Goal: Information Seeking & Learning: Learn about a topic

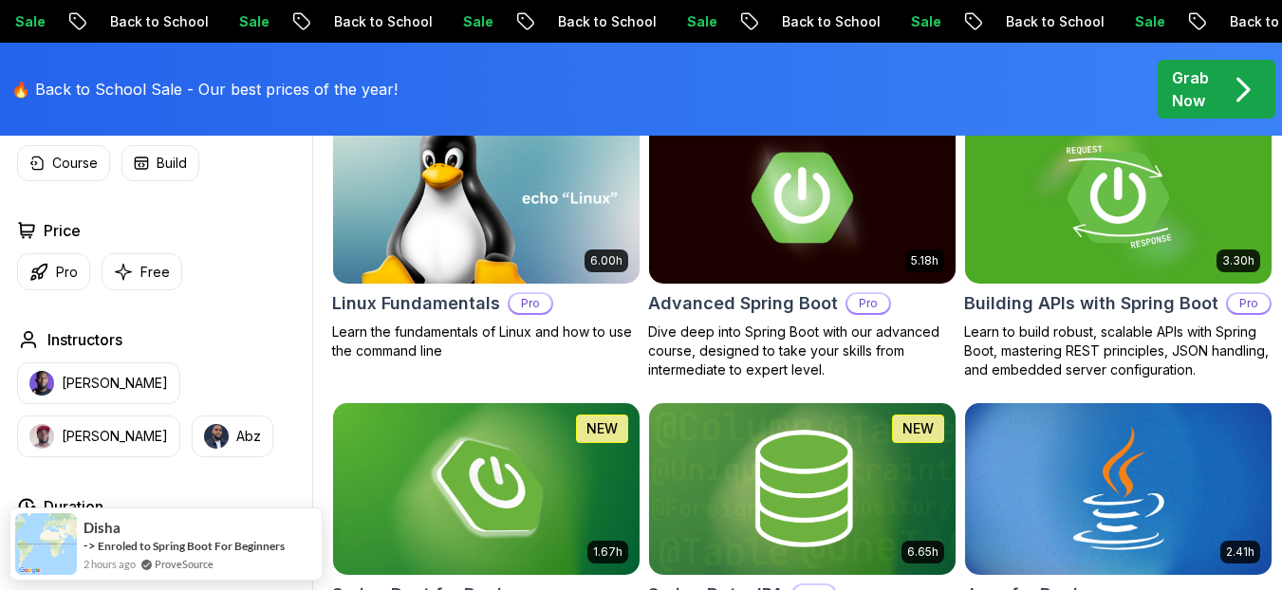
scroll to position [569, 0]
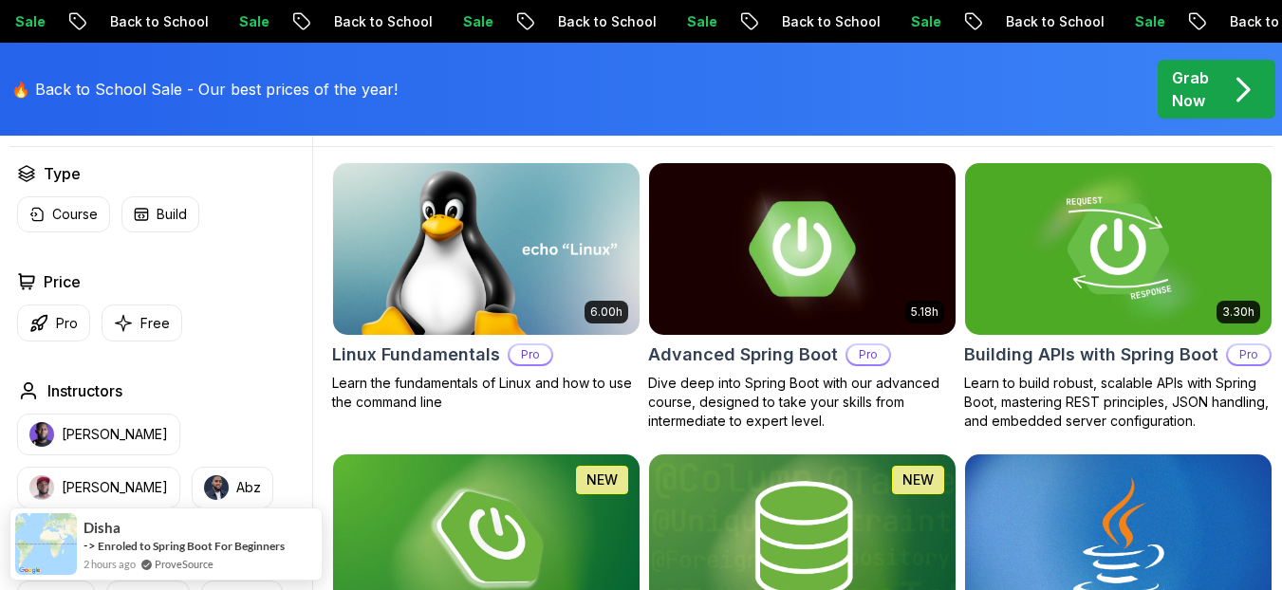
click at [863, 273] on img at bounding box center [802, 248] width 322 height 180
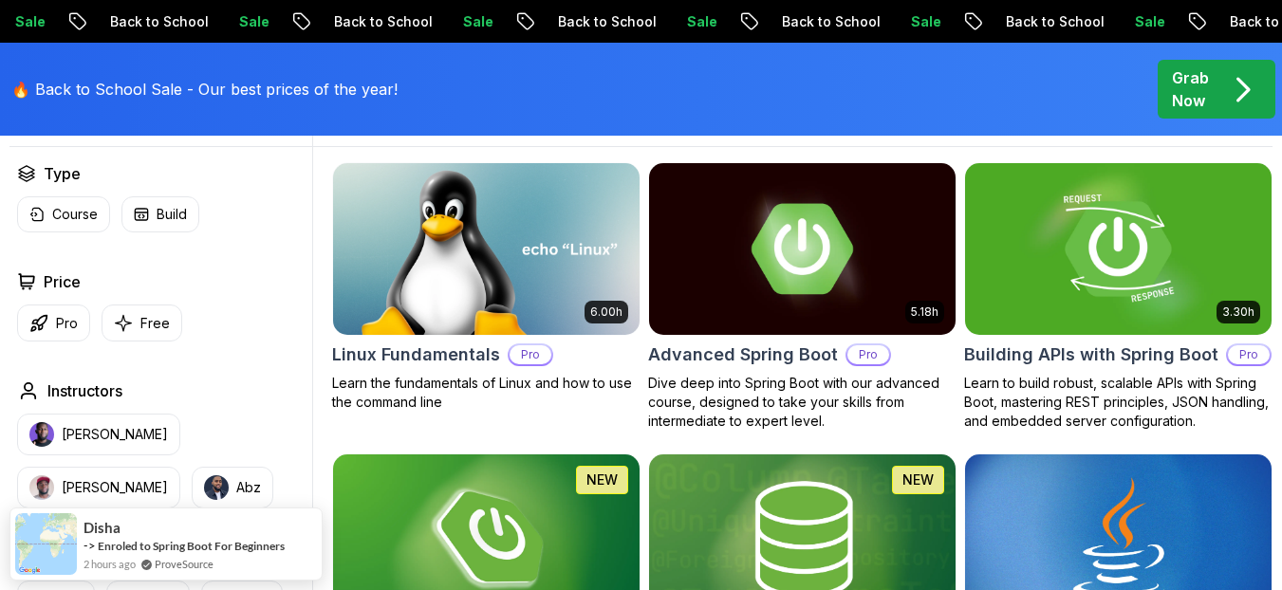
click at [1142, 300] on img at bounding box center [1118, 248] width 322 height 180
click at [156, 333] on p "Free" at bounding box center [154, 323] width 29 height 19
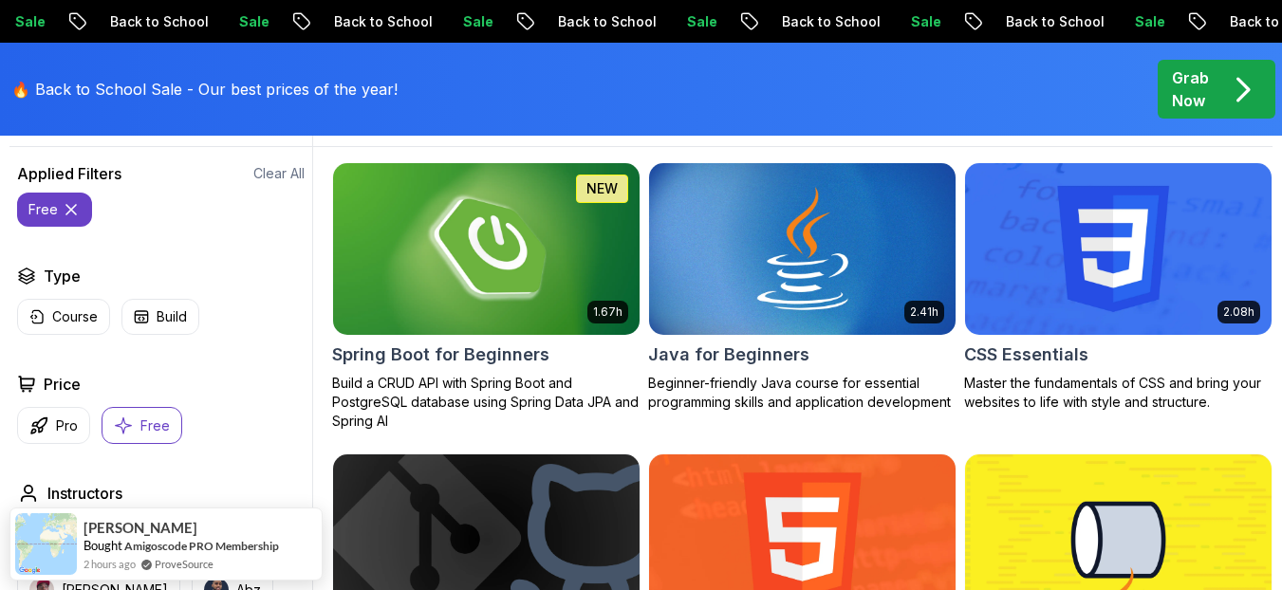
click at [533, 278] on img at bounding box center [486, 248] width 322 height 180
click at [784, 304] on img at bounding box center [802, 248] width 322 height 180
click at [1071, 311] on img at bounding box center [1118, 248] width 322 height 180
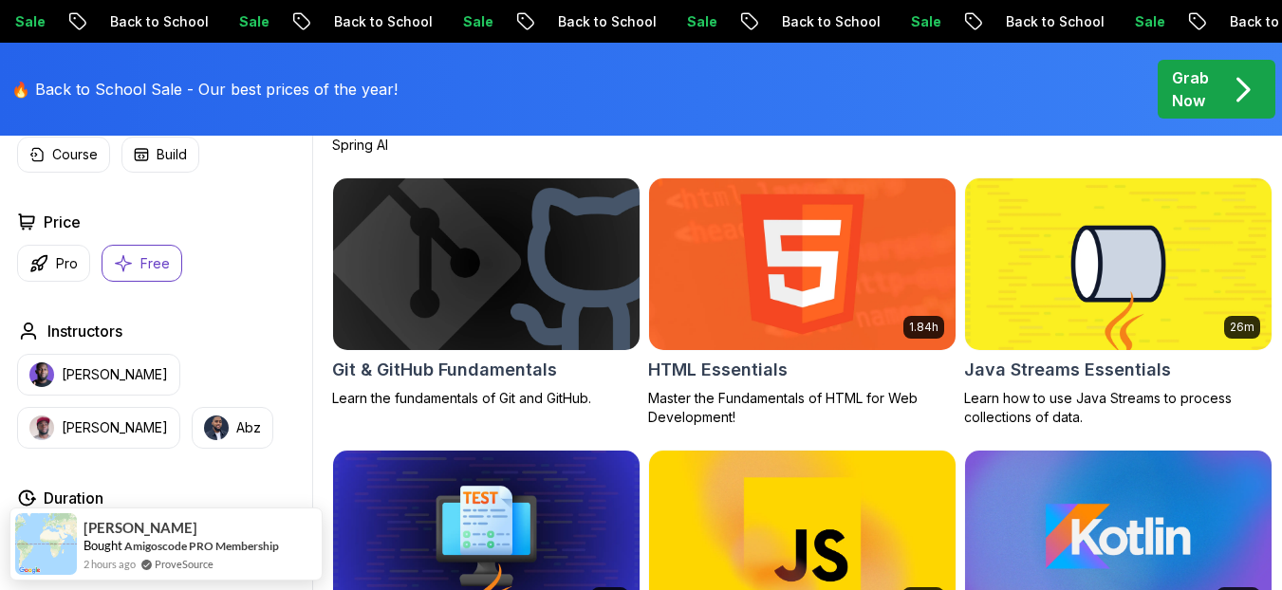
scroll to position [911, 0]
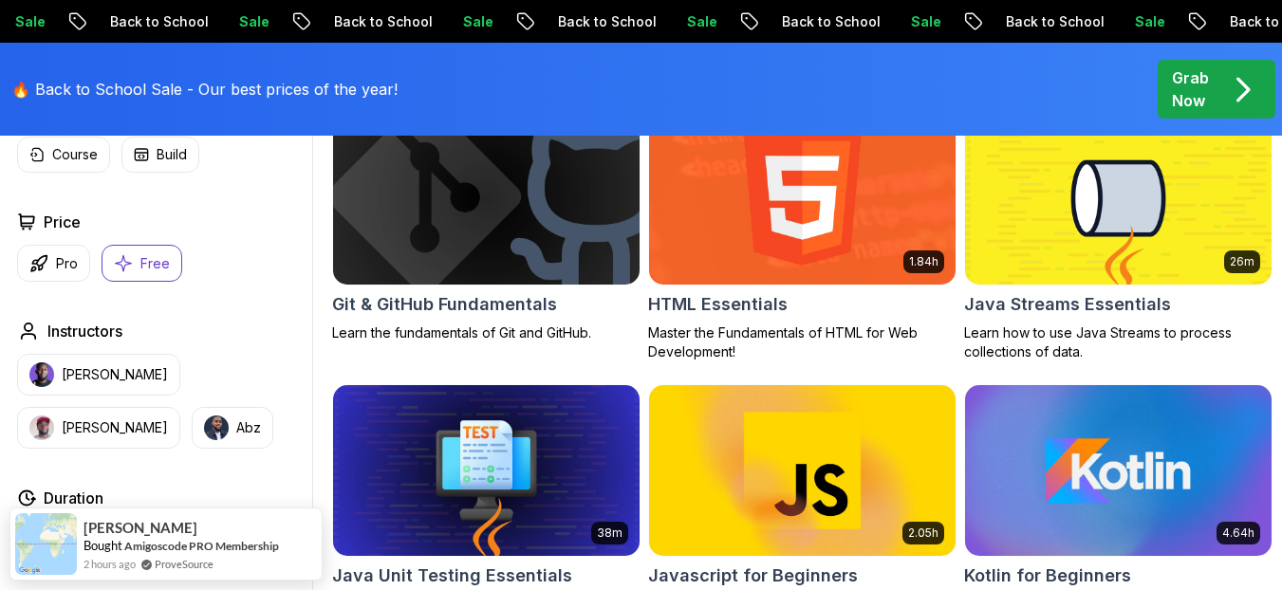
click at [0, 0] on div at bounding box center [0, 0] width 0 height 0
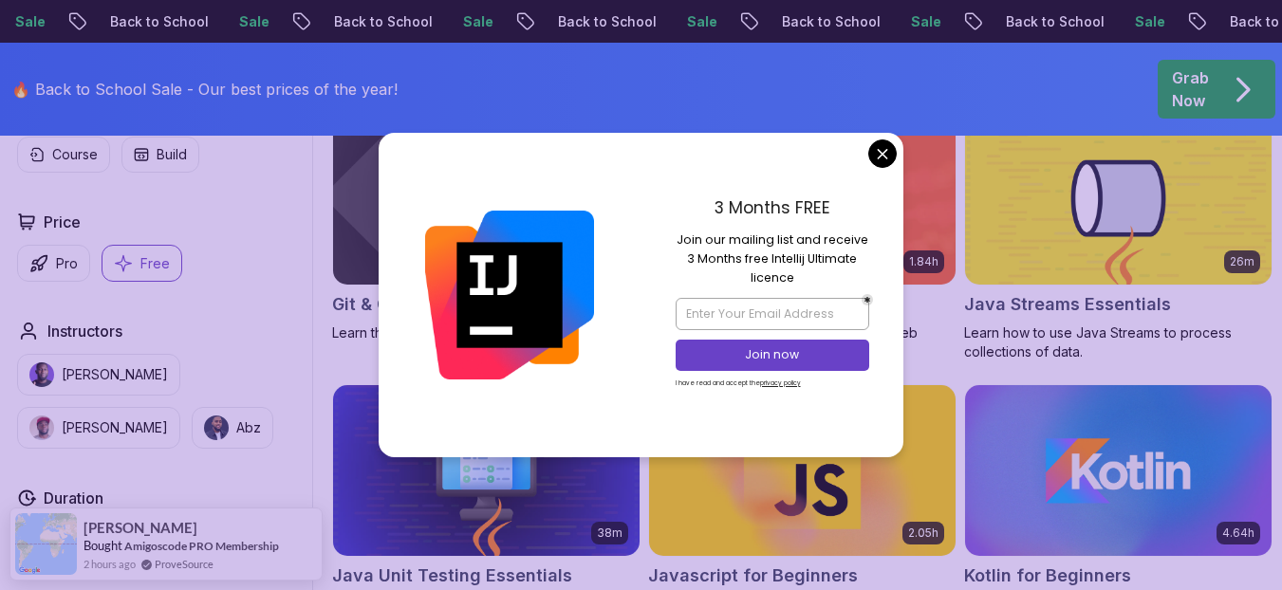
drag, startPoint x: 885, startPoint y: 151, endPoint x: 862, endPoint y: 181, distance: 38.5
click at [884, 152] on body "Sale Back to School Sale Back to School Sale Back to School Sale Back to School…" at bounding box center [641, 495] width 1282 height 2813
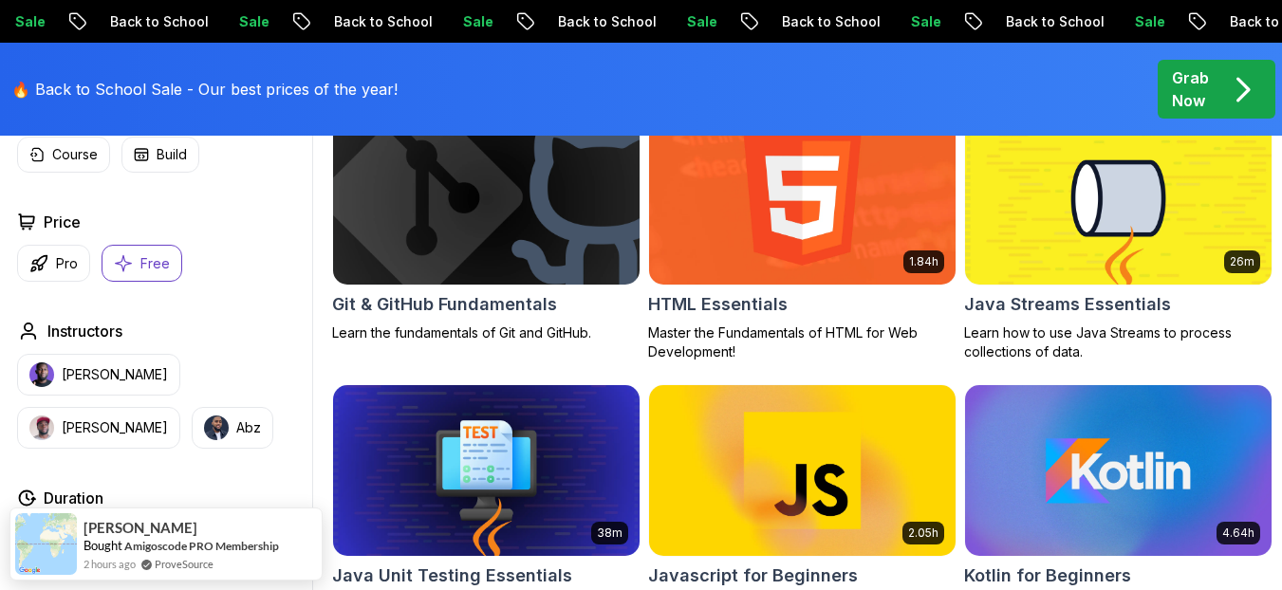
click at [441, 288] on img at bounding box center [486, 198] width 322 height 180
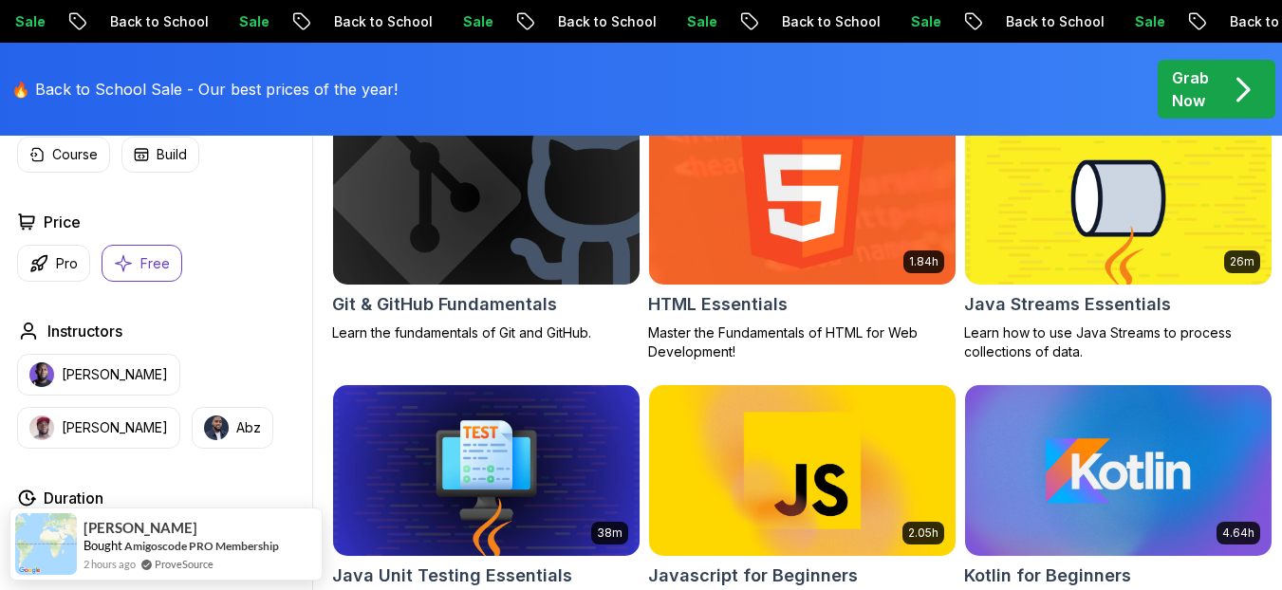
click at [816, 278] on img at bounding box center [802, 198] width 322 height 180
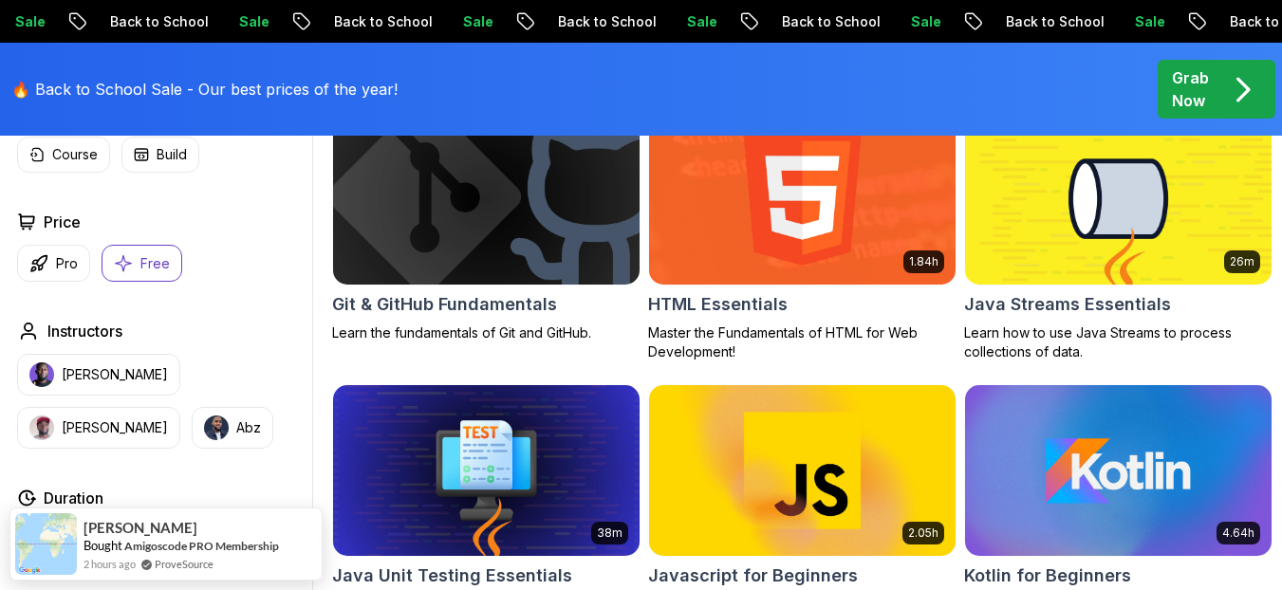
click at [1102, 263] on img at bounding box center [1118, 198] width 322 height 180
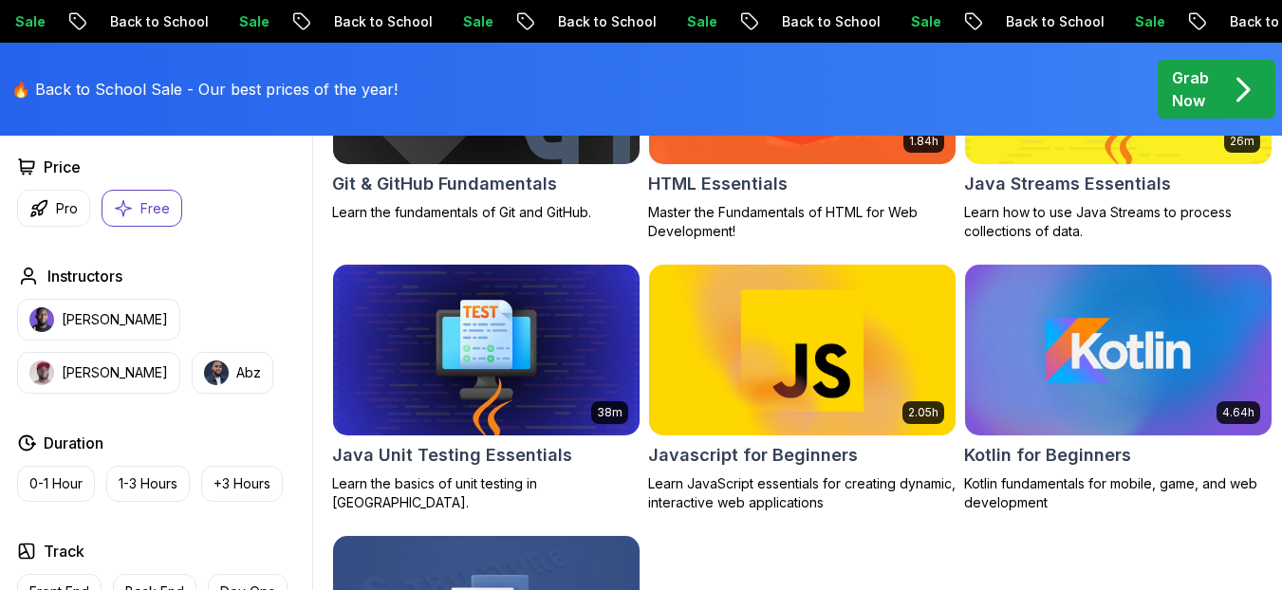
scroll to position [1139, 0]
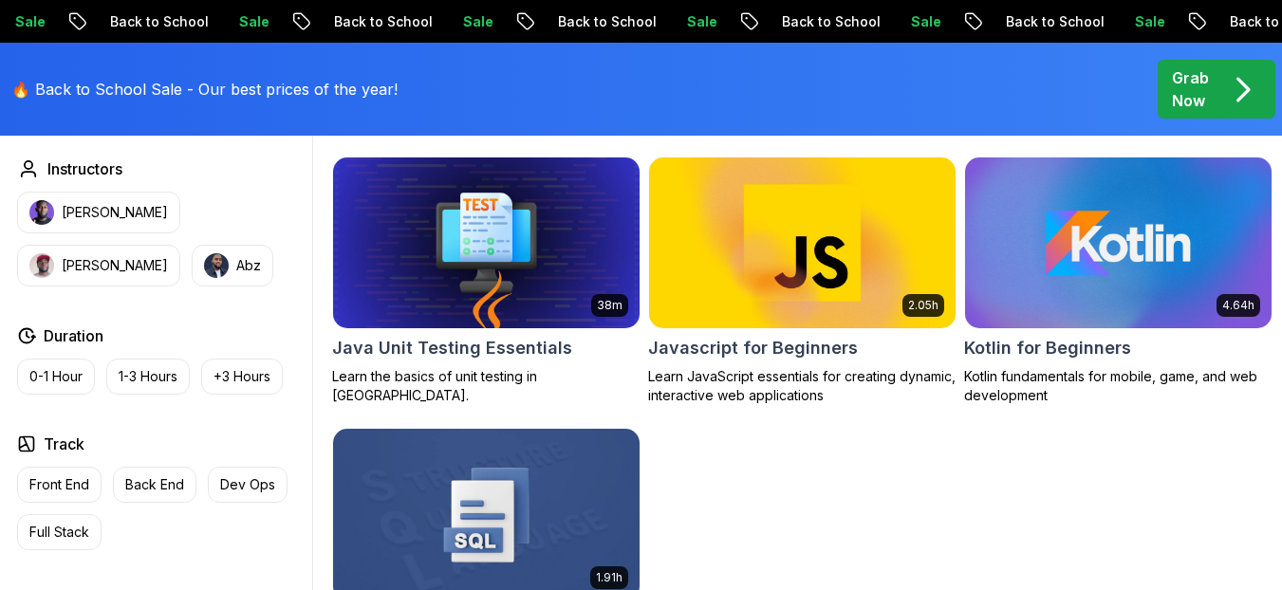
click at [553, 313] on img at bounding box center [486, 244] width 306 height 172
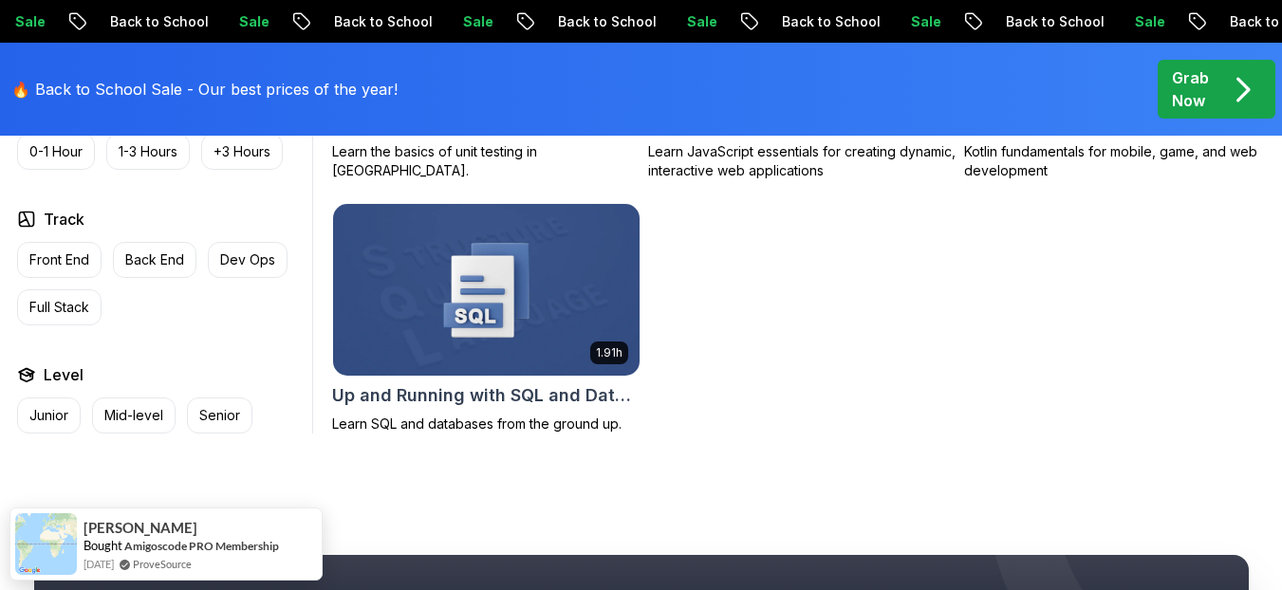
scroll to position [1366, 0]
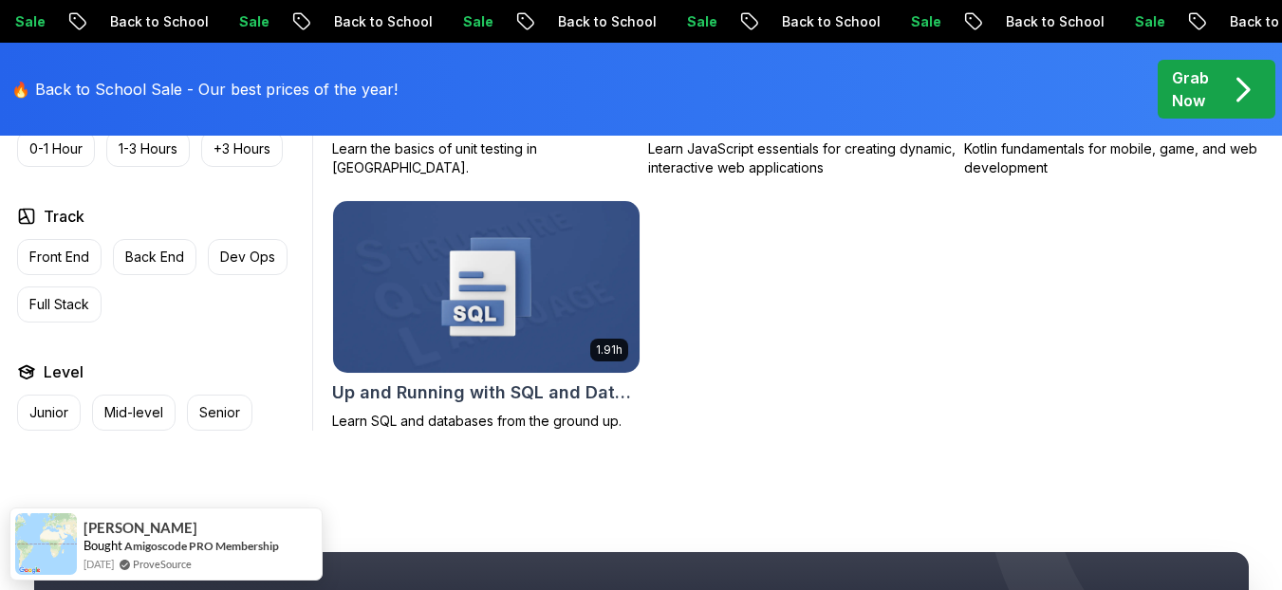
click at [513, 326] on img at bounding box center [486, 287] width 322 height 180
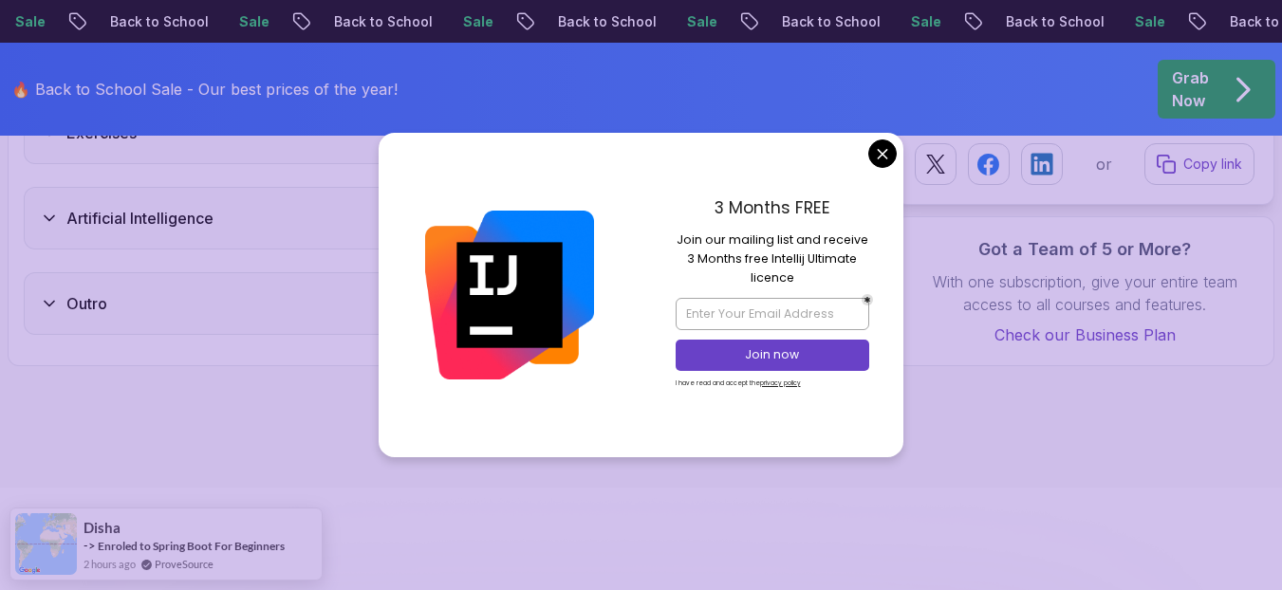
scroll to position [2733, 0]
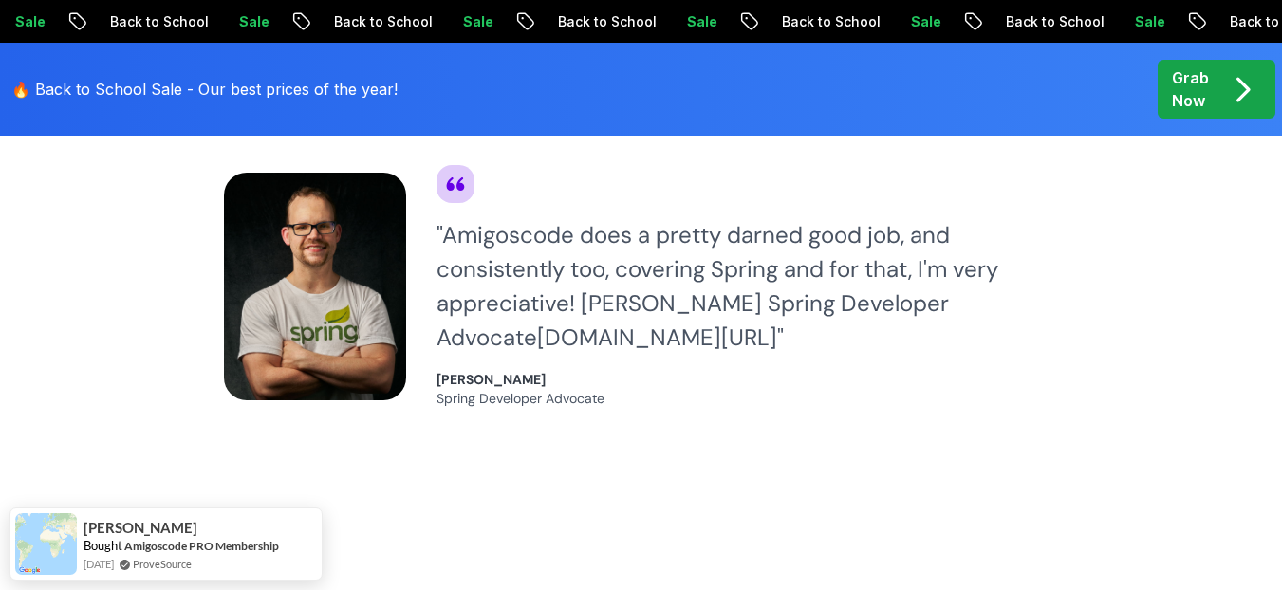
scroll to position [4896, 0]
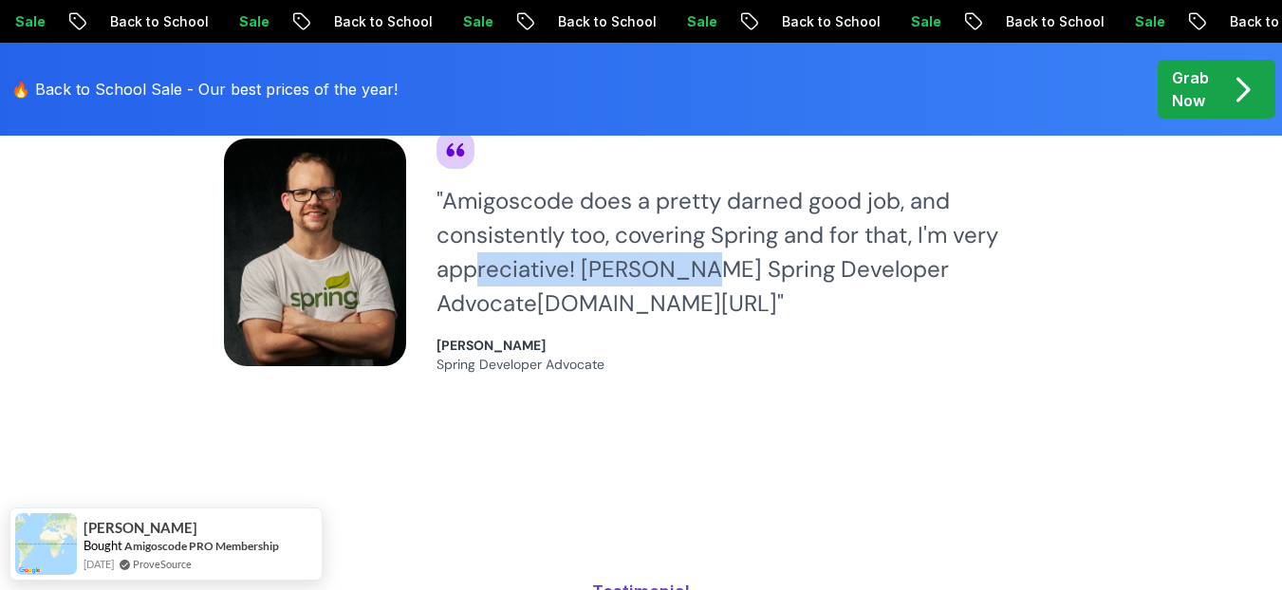
drag, startPoint x: 691, startPoint y: 273, endPoint x: 473, endPoint y: 275, distance: 217.3
click at [473, 275] on div "" Amigoscode does a pretty darned good job, and consistently too, covering Spri…" at bounding box center [747, 252] width 622 height 137
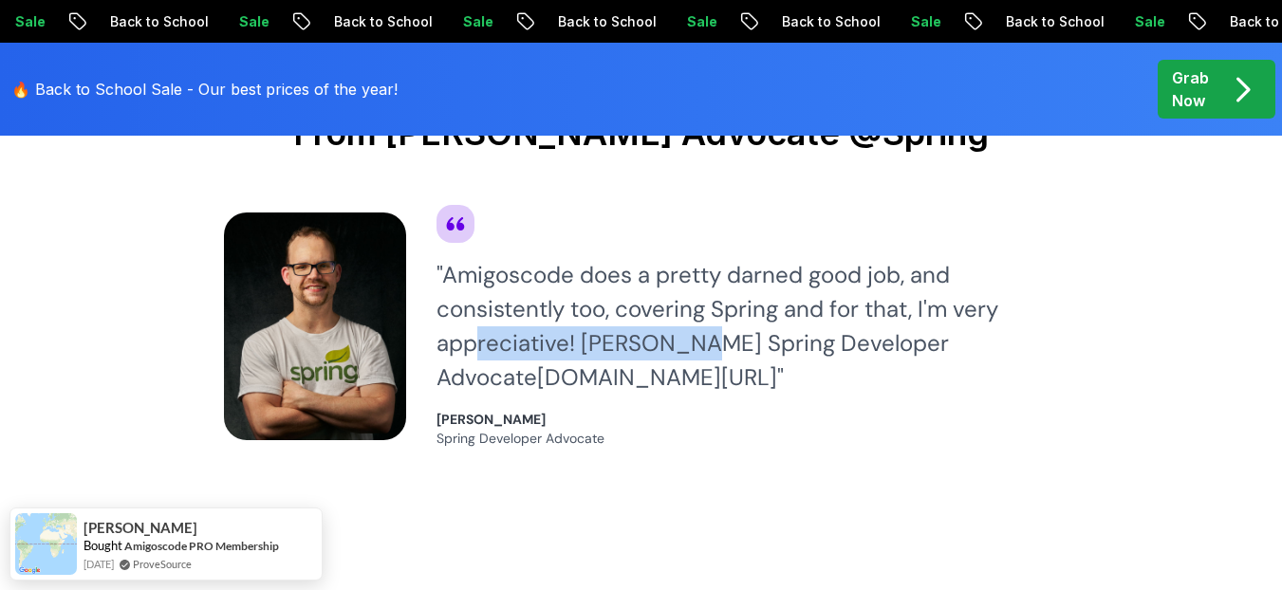
scroll to position [4782, 0]
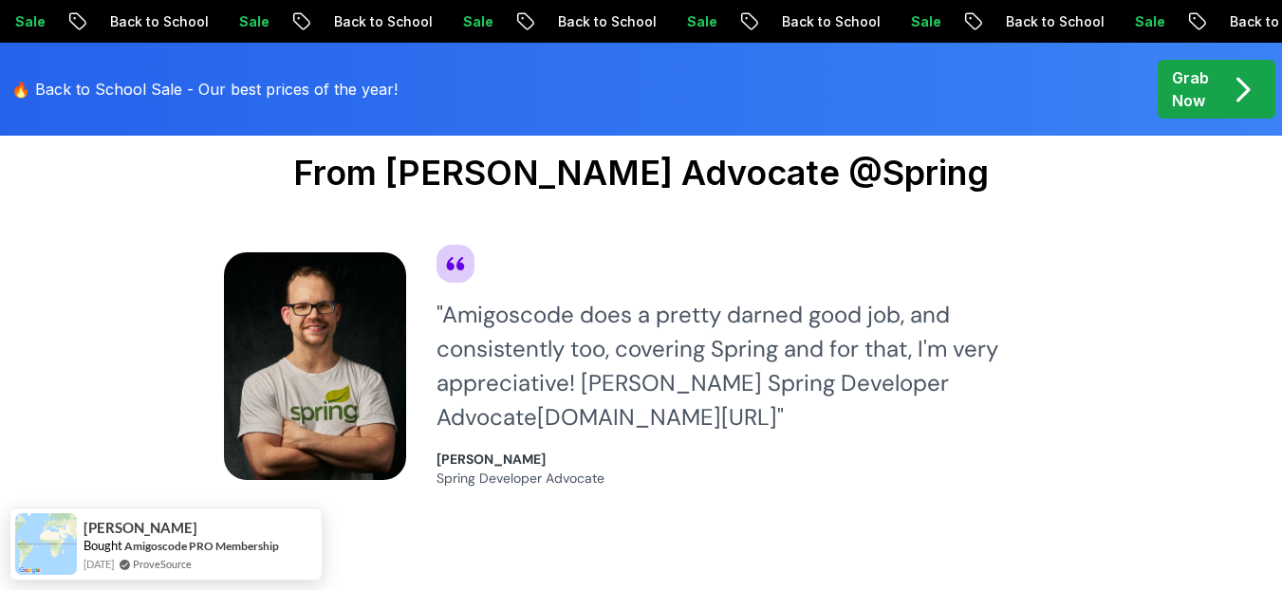
click at [699, 317] on div "" Amigoscode does a pretty darned good job, and consistently too, covering Spri…" at bounding box center [747, 366] width 622 height 137
